Goal: Find specific page/section: Find specific page/section

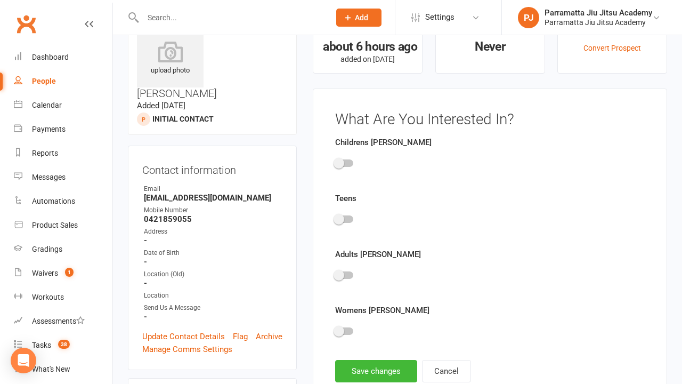
scroll to position [74, 0]
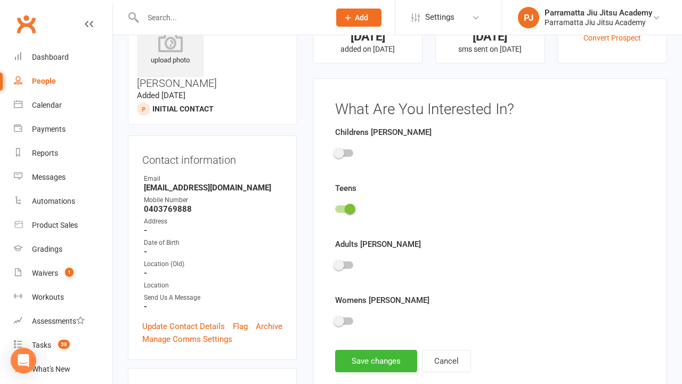
scroll to position [74, 0]
